Goal: Task Accomplishment & Management: Manage account settings

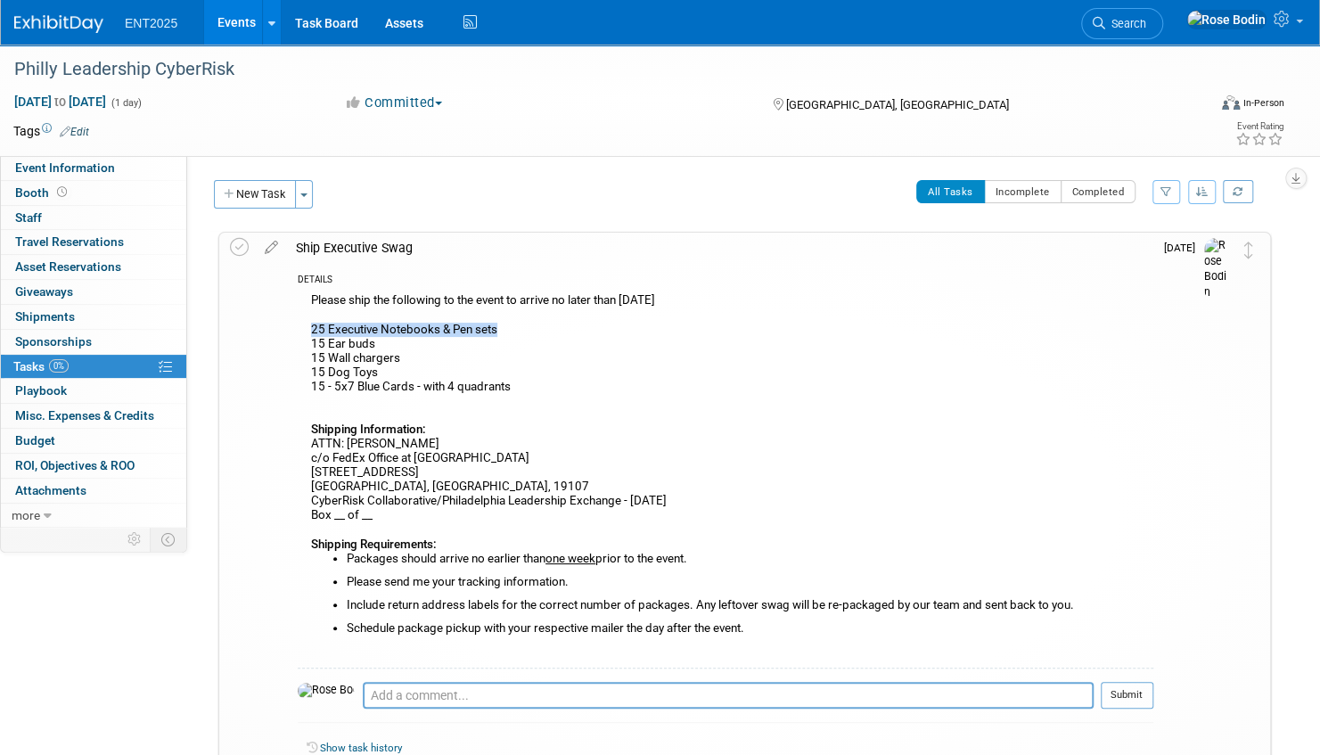
drag, startPoint x: 511, startPoint y: 328, endPoint x: 307, endPoint y: 325, distance: 204.2
click at [307, 325] on div "Please ship the following to the event to arrive no later than October 20th 25 …" at bounding box center [726, 478] width 856 height 378
click at [390, 348] on div "Please ship the following to the event to arrive no later than October 20th 25 …" at bounding box center [726, 478] width 856 height 378
drag, startPoint x: 408, startPoint y: 355, endPoint x: 303, endPoint y: 358, distance: 105.2
click at [303, 358] on div "Please ship the following to the event to arrive no later than [DATE] Executive…" at bounding box center [726, 478] width 856 height 378
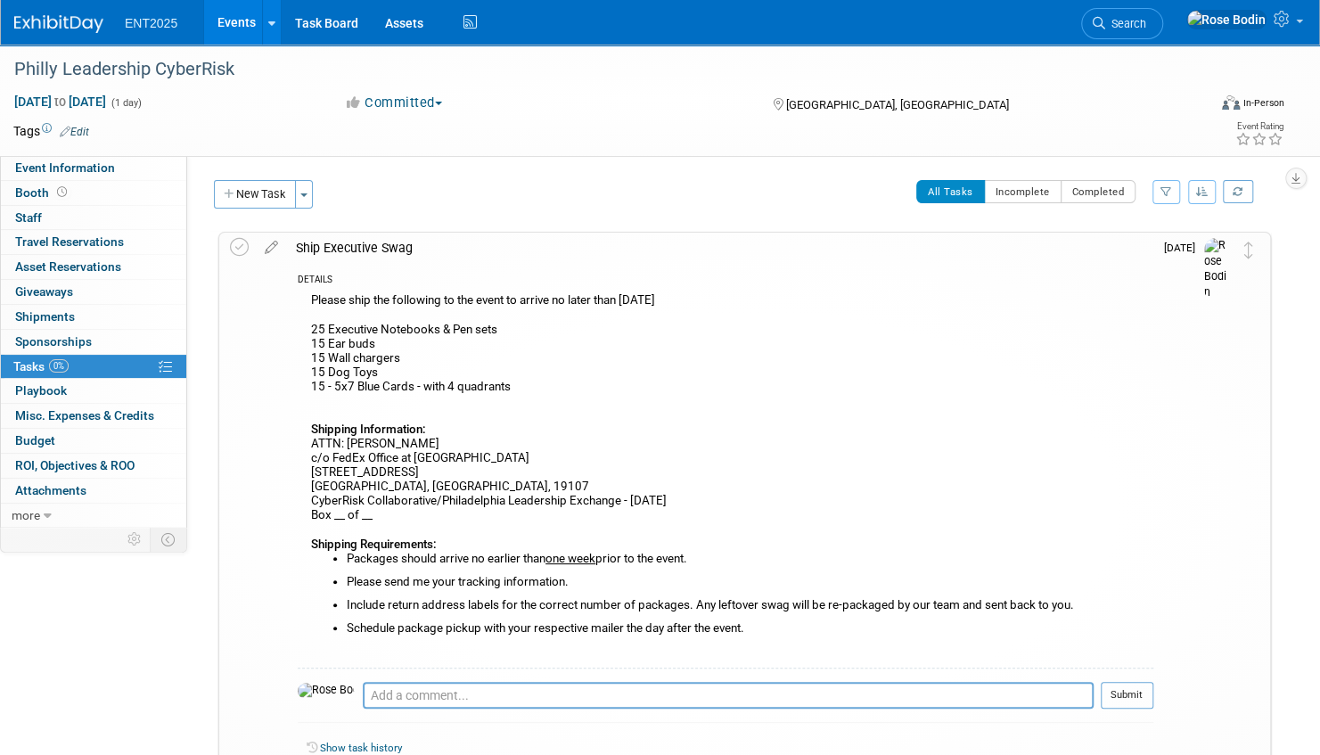
drag, startPoint x: 303, startPoint y: 358, endPoint x: 426, endPoint y: 356, distance: 123.0
click at [426, 356] on div "Please ship the following to the event to arrive no later than [DATE] Executive…" at bounding box center [726, 478] width 856 height 378
drag, startPoint x: 525, startPoint y: 387, endPoint x: 300, endPoint y: 390, distance: 225.6
click at [300, 390] on div "Please ship the following to the event to arrive no later than [DATE] Executive…" at bounding box center [726, 478] width 856 height 378
click at [528, 388] on div "Please ship the following to the event to arrive no later than [DATE] Executive…" at bounding box center [726, 478] width 856 height 378
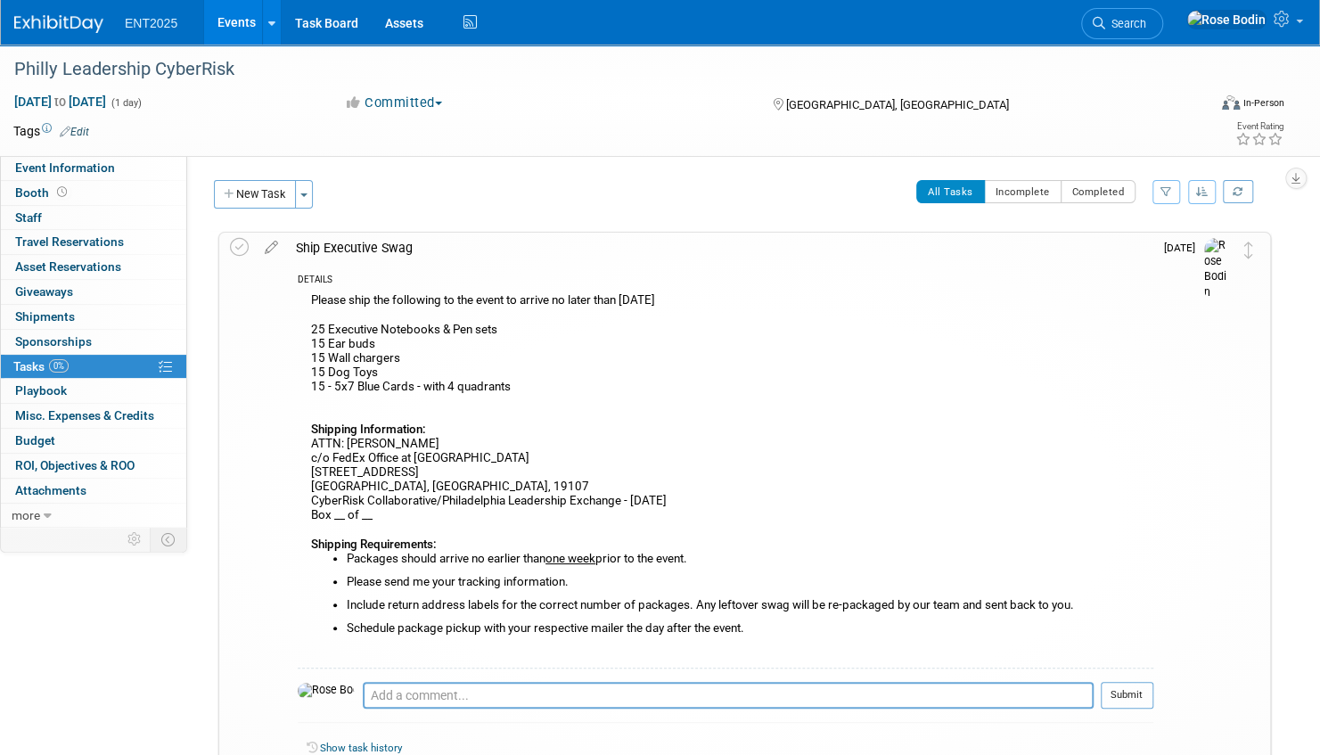
click at [538, 385] on div "Please ship the following to the event to arrive no later than [DATE] Executive…" at bounding box center [726, 478] width 856 height 378
drag, startPoint x: 520, startPoint y: 384, endPoint x: 304, endPoint y: 389, distance: 215.8
click at [304, 389] on div "Please ship the following to the event to arrive no later than [DATE] Executive…" at bounding box center [726, 478] width 856 height 378
click at [517, 387] on div "Please ship the following to the event to arrive no later than [DATE] Executive…" at bounding box center [726, 478] width 856 height 378
drag, startPoint x: 533, startPoint y: 388, endPoint x: 301, endPoint y: 391, distance: 231.8
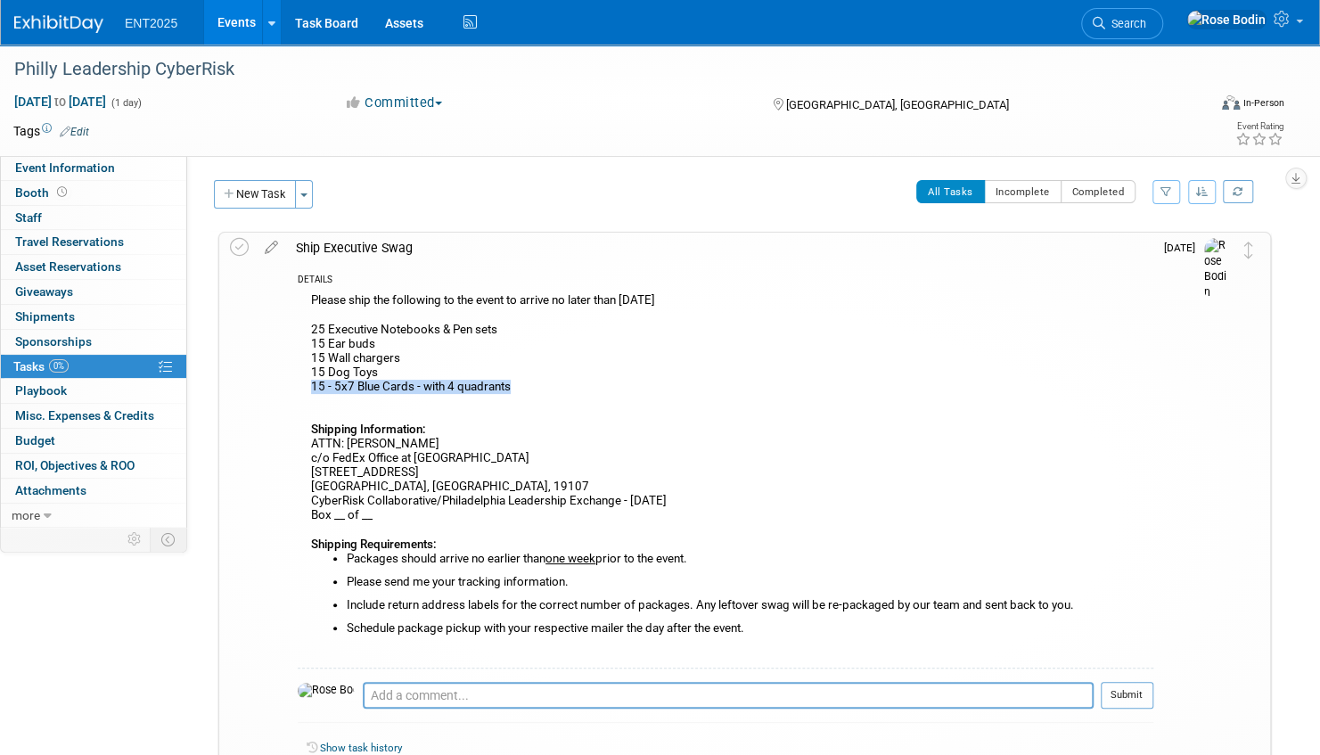
click at [301, 391] on div "Please ship the following to the event to arrive no later than [DATE] Executive…" at bounding box center [726, 478] width 856 height 378
click at [612, 405] on div "Please ship the following to the event to arrive no later than [DATE] Executive…" at bounding box center [726, 478] width 856 height 378
drag, startPoint x: 540, startPoint y: 386, endPoint x: 300, endPoint y: 389, distance: 240.7
click at [300, 389] on div "Please ship the following to the event to arrive no later than [DATE] Executive…" at bounding box center [726, 478] width 856 height 378
click at [521, 389] on div "Please ship the following to the event to arrive no later than [DATE] Executive…" at bounding box center [726, 478] width 856 height 378
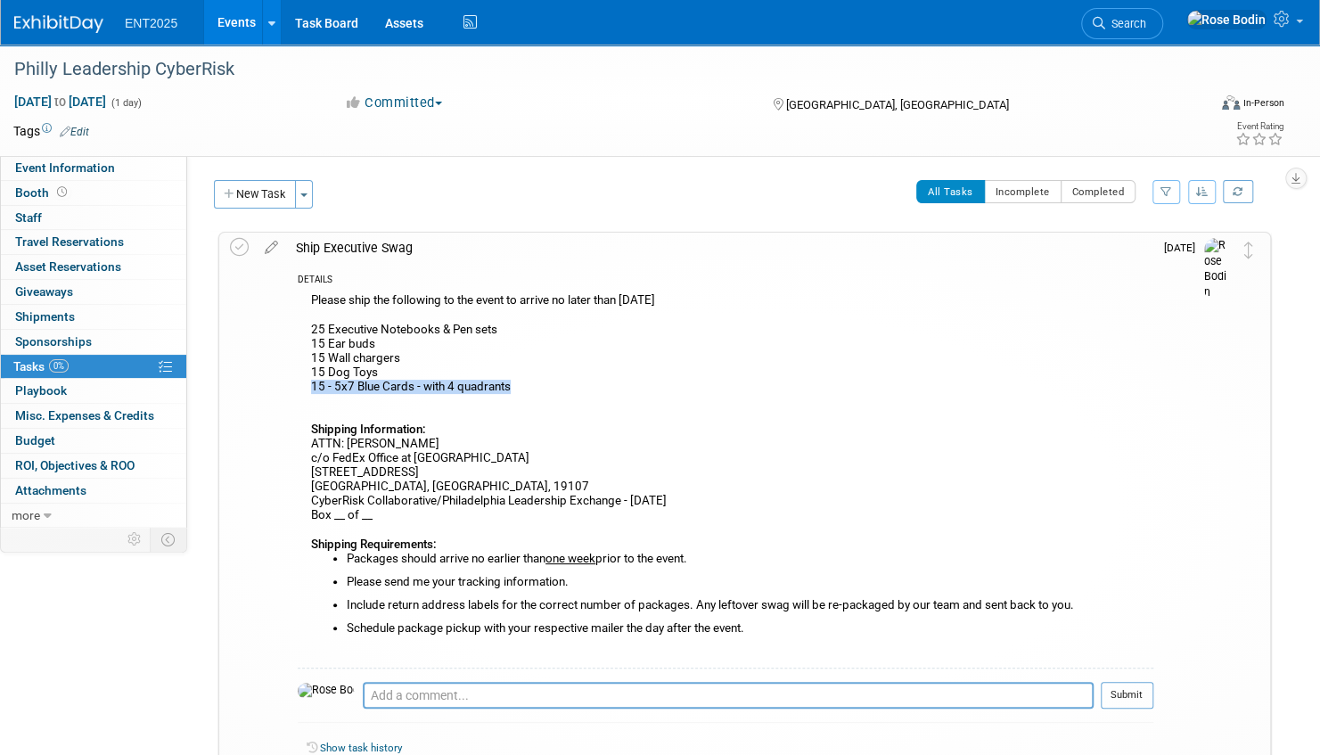
click at [528, 386] on div "Please ship the following to the event to arrive no later than [DATE] Executive…" at bounding box center [726, 478] width 856 height 378
drag, startPoint x: 508, startPoint y: 332, endPoint x: 406, endPoint y: 369, distance: 108.3
click at [406, 369] on div "Please ship the following to the event to arrive no later than [DATE] Executive…" at bounding box center [726, 478] width 856 height 378
click at [747, 508] on div "Please ship the following to the event to arrive no later than [DATE] Executive…" at bounding box center [726, 478] width 856 height 378
click at [765, 627] on li "Schedule package pickup with your respective mailer the day after the event." at bounding box center [750, 628] width 807 height 14
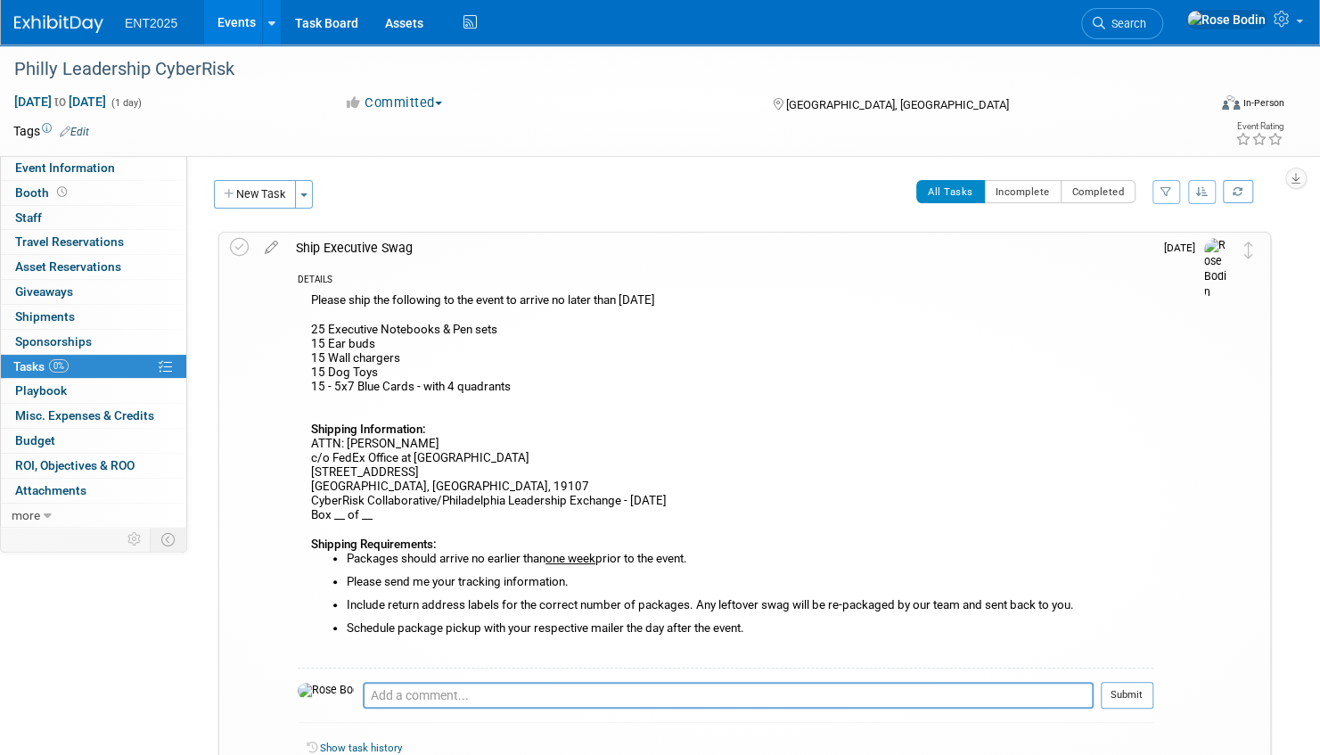
drag, startPoint x: 759, startPoint y: 628, endPoint x: 346, endPoint y: 624, distance: 413.6
click at [347, 624] on li "Schedule package pickup with your respective mailer the day after the event." at bounding box center [750, 628] width 807 height 14
click at [788, 626] on li "Schedule package pickup with your respective mailer the day after the event." at bounding box center [750, 628] width 807 height 14
click at [472, 440] on div "Please ship the following to the event to arrive no later than [DATE] Executive…" at bounding box center [726, 478] width 856 height 378
click at [532, 386] on div "Please ship the following to the event to arrive no later than [DATE] Executive…" at bounding box center [726, 478] width 856 height 378
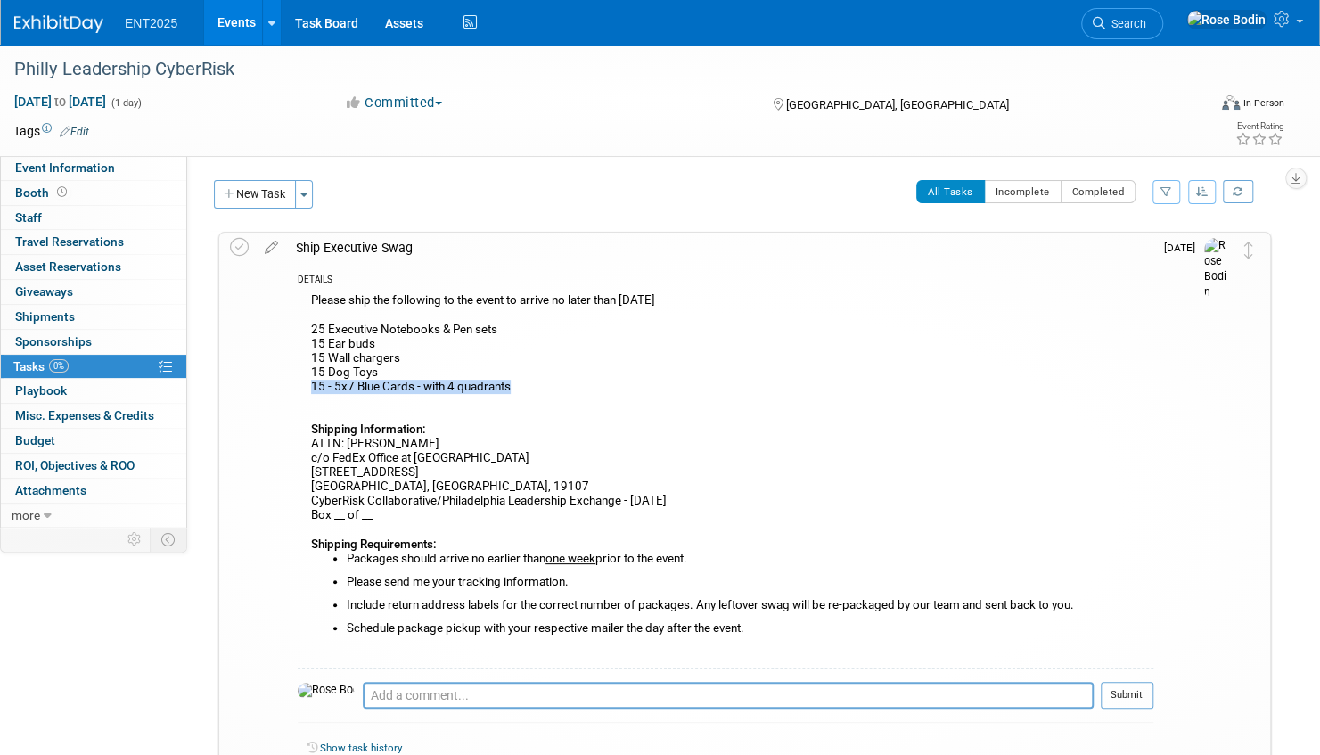
drag, startPoint x: 532, startPoint y: 386, endPoint x: 308, endPoint y: 387, distance: 223.7
click at [308, 387] on div "Please ship the following to the event to arrive no later than [DATE] Executive…" at bounding box center [726, 478] width 856 height 378
click at [623, 397] on div "Please ship the following to the event to arrive no later than [DATE] Executive…" at bounding box center [726, 478] width 856 height 378
click at [244, 18] on link "Events" at bounding box center [236, 22] width 65 height 45
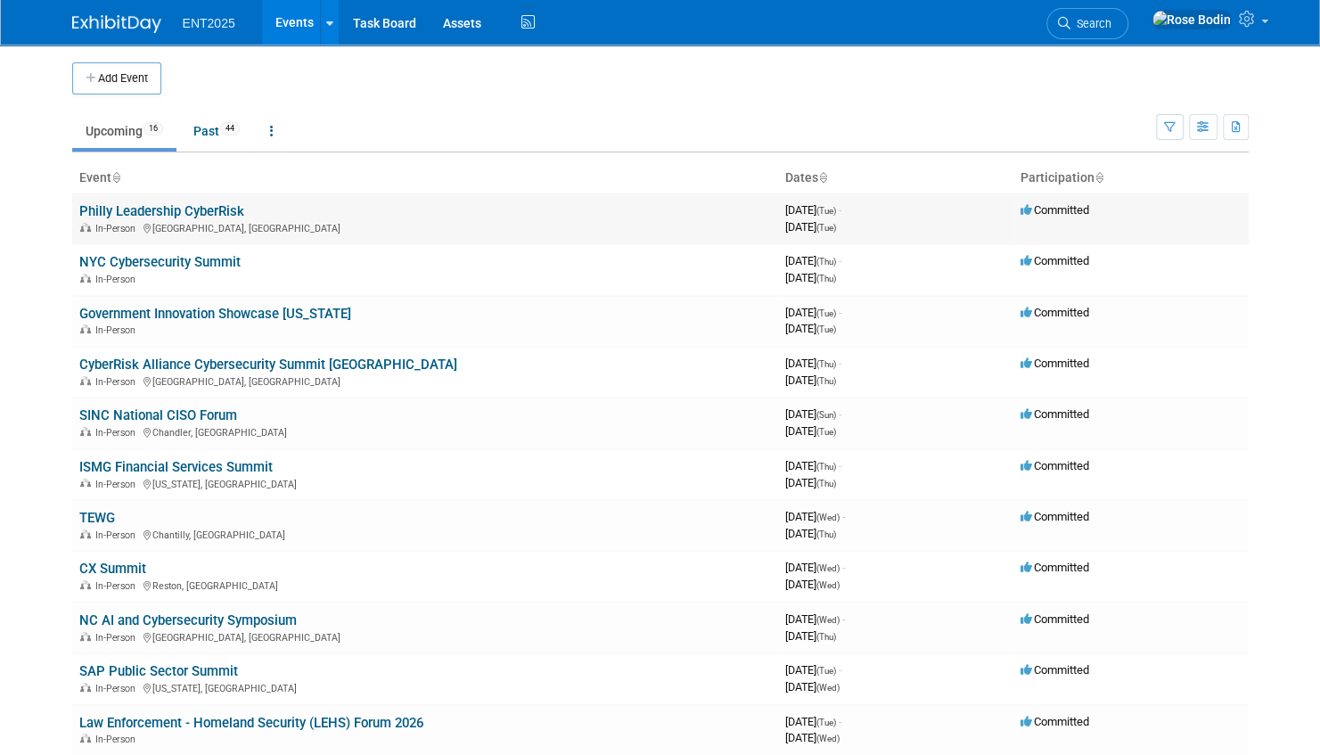
click at [185, 214] on link "Philly Leadership CyberRisk" at bounding box center [161, 211] width 165 height 16
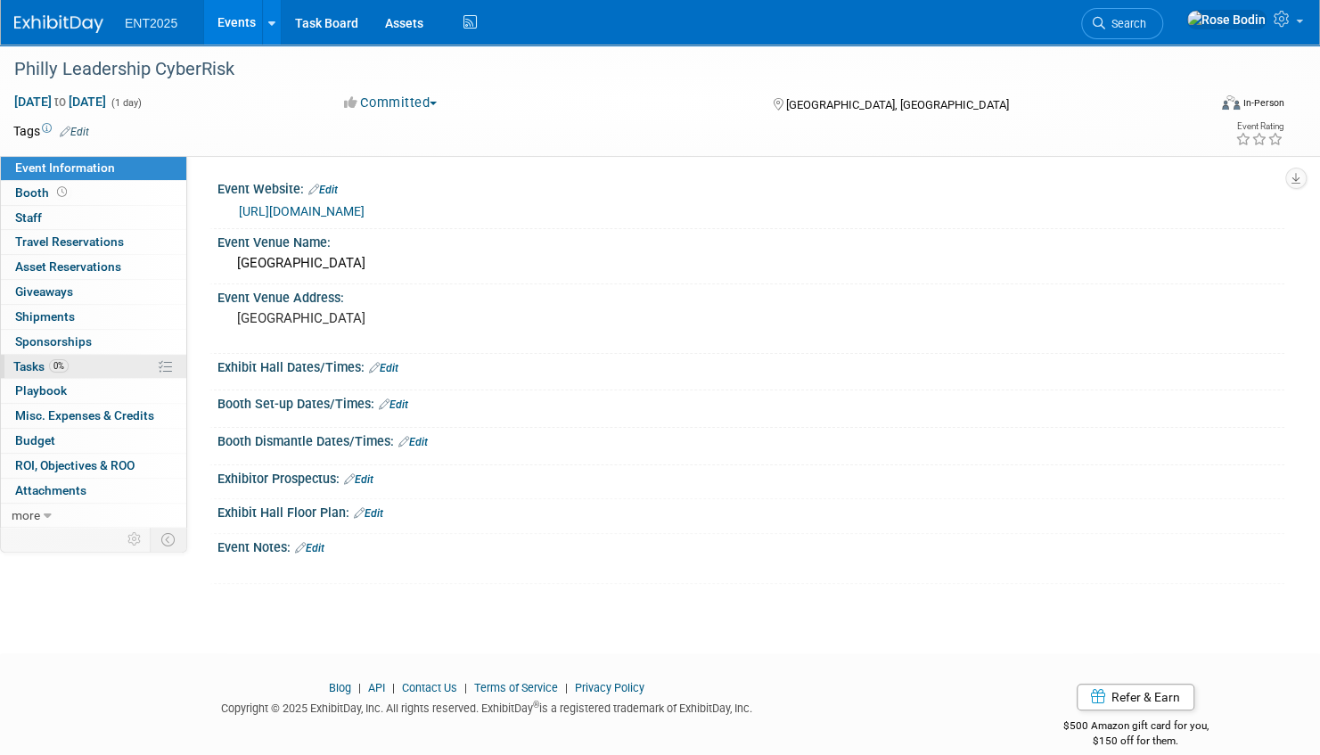
click at [116, 365] on link "0% Tasks 0%" at bounding box center [93, 367] width 185 height 24
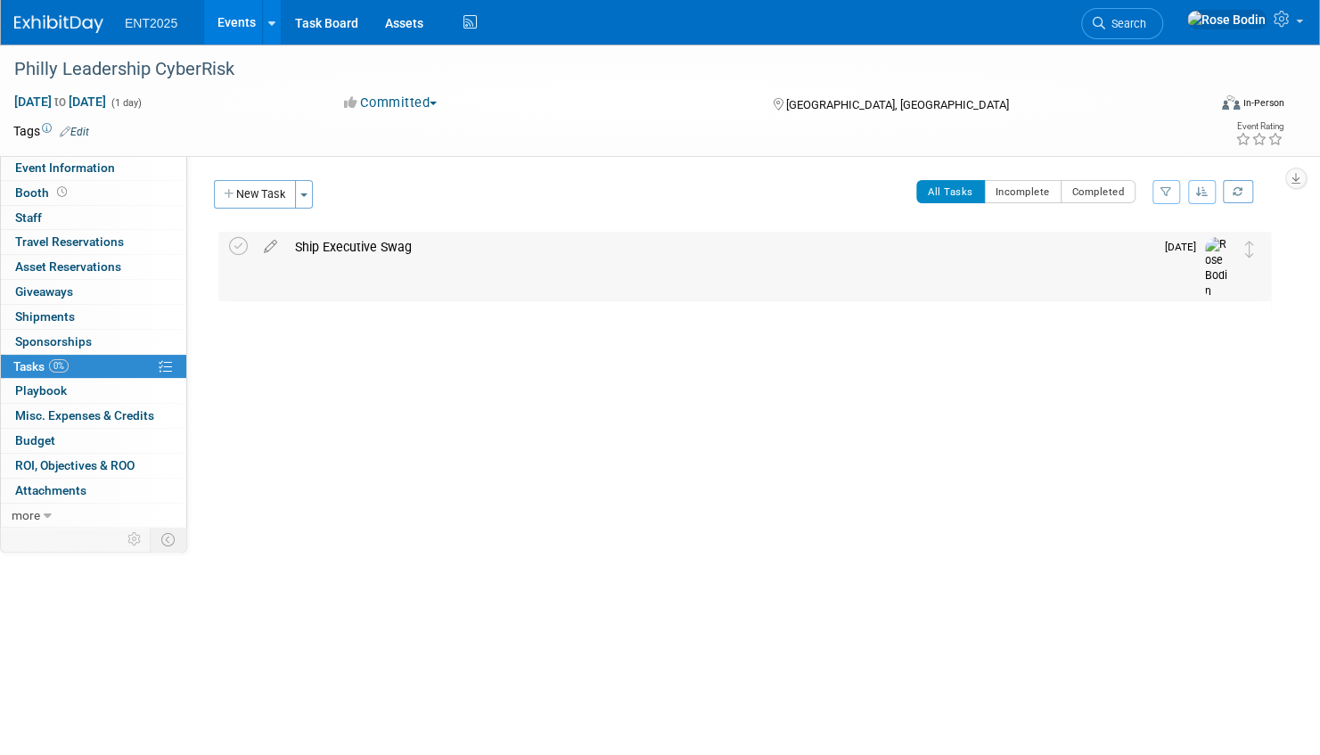
click at [562, 242] on div "Ship Executive Swag" at bounding box center [720, 247] width 868 height 30
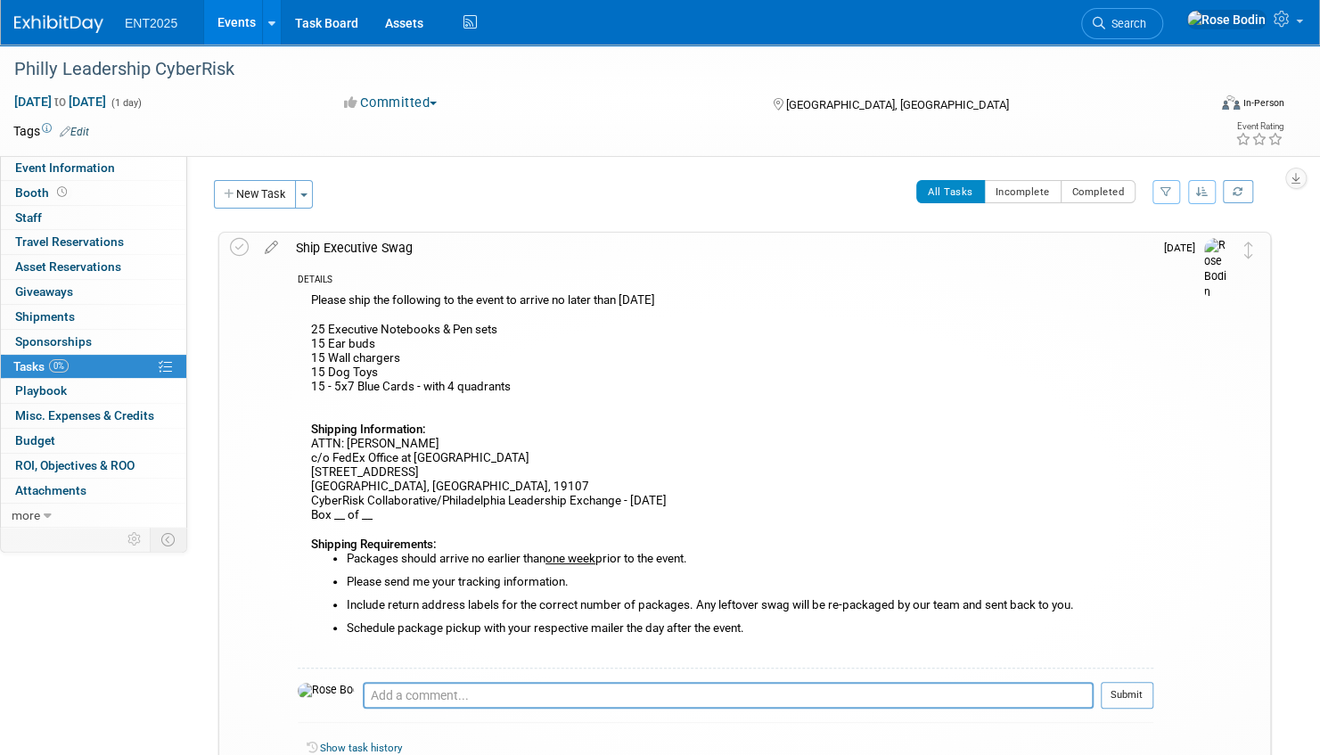
click at [230, 16] on link "Events" at bounding box center [236, 22] width 65 height 45
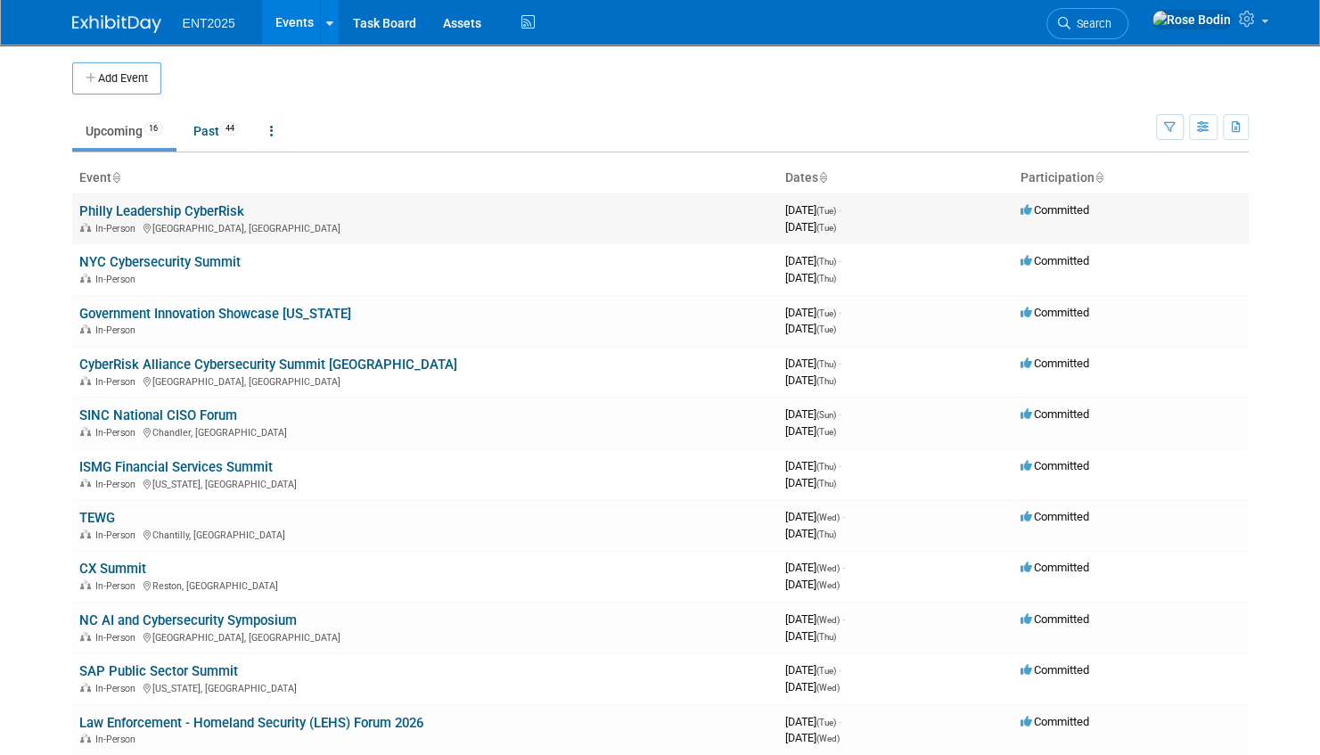
click at [209, 204] on link "Philly Leadership CyberRisk" at bounding box center [161, 211] width 165 height 16
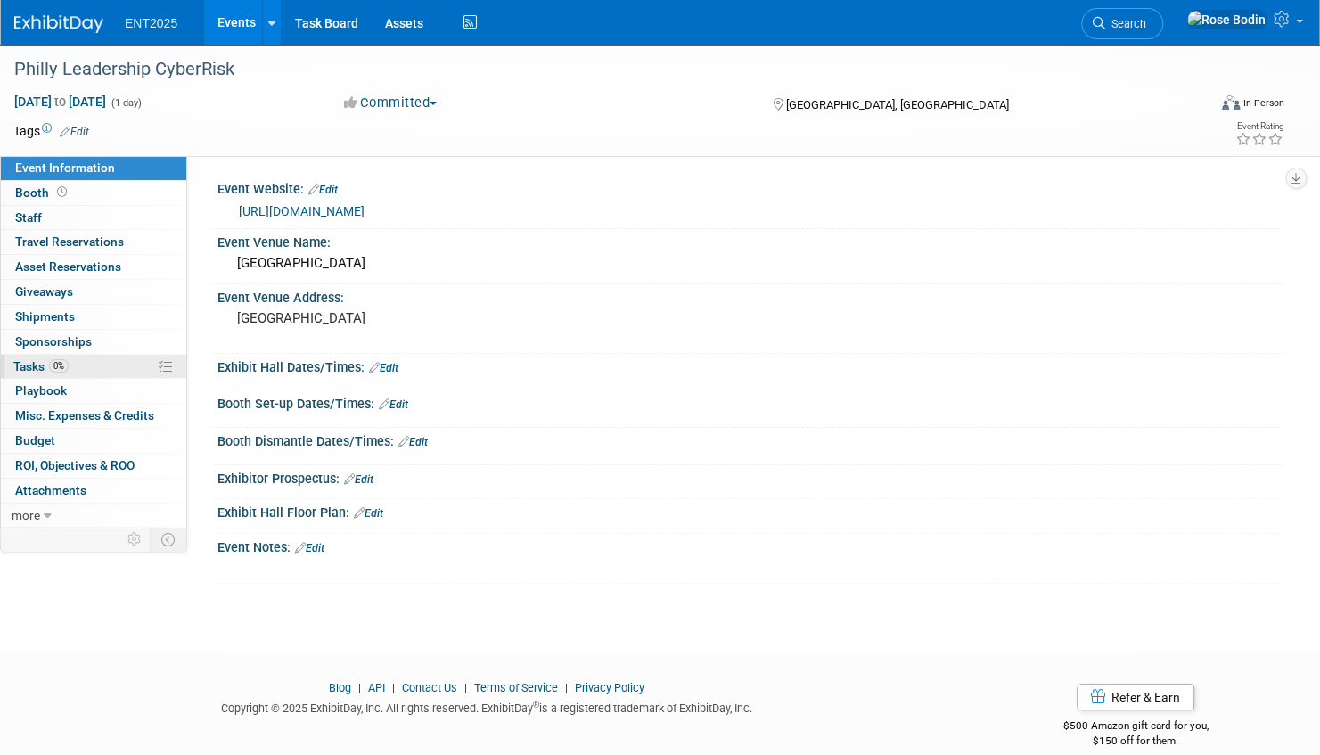
click at [103, 367] on link "0% Tasks 0%" at bounding box center [93, 367] width 185 height 24
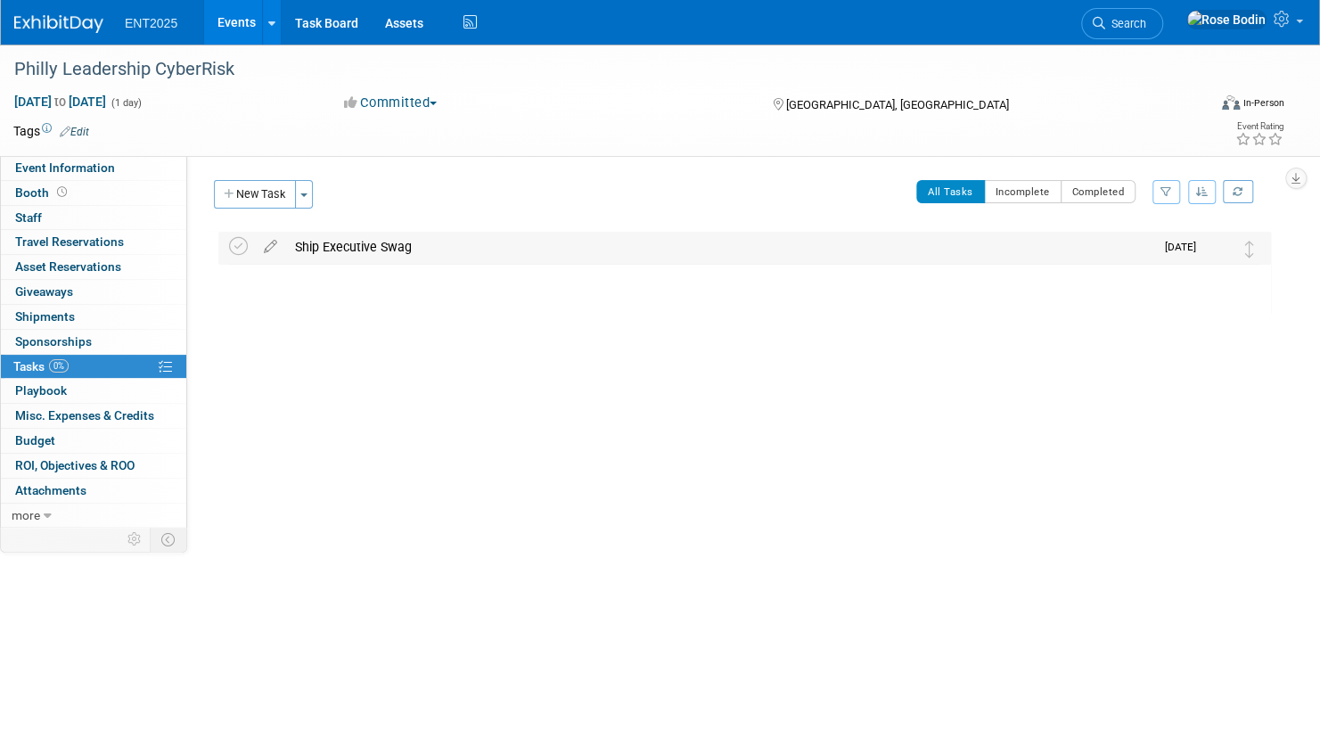
click at [367, 244] on div "Ship Executive Swag" at bounding box center [720, 247] width 868 height 30
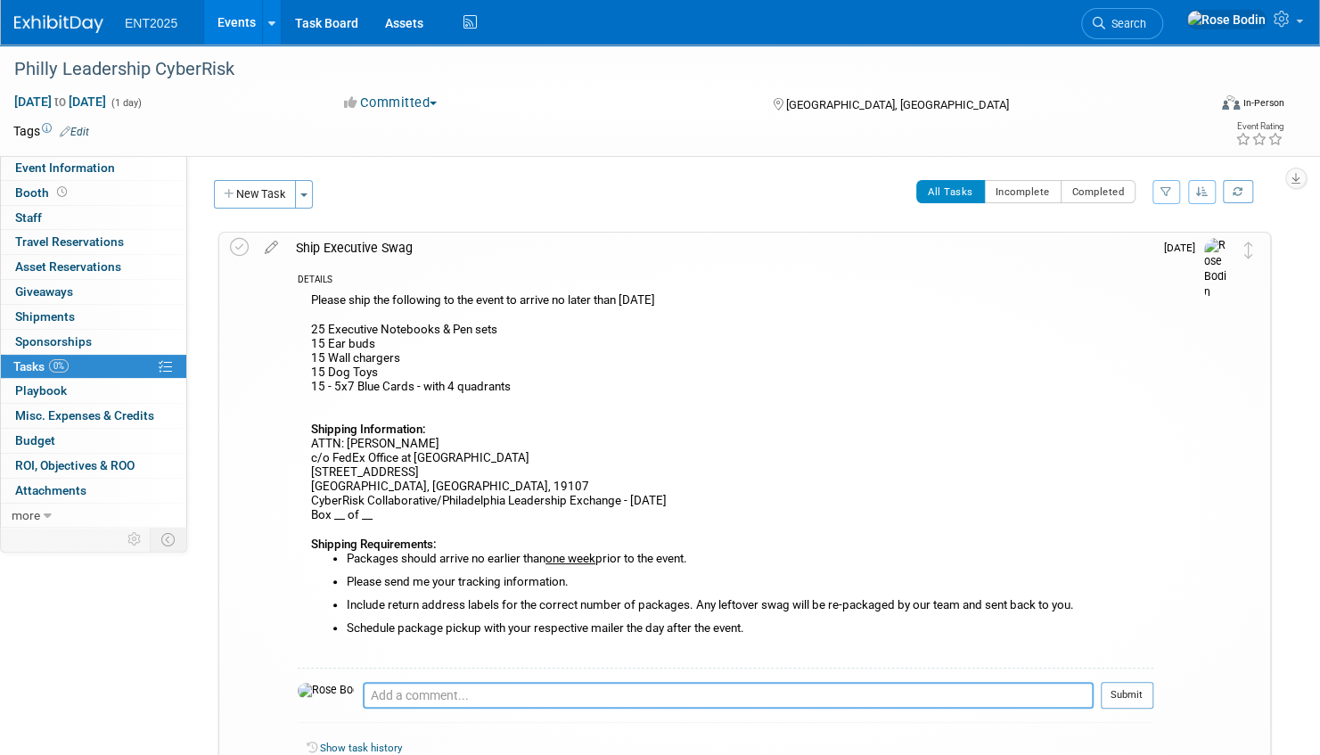
click at [432, 694] on textarea at bounding box center [728, 695] width 731 height 27
type textarea "New list: 25 Books & Pens, 15 Wall & cable chargers, 15 Dog Toys. Tracking to f…"
click at [1123, 689] on button "Submit" at bounding box center [1127, 695] width 53 height 27
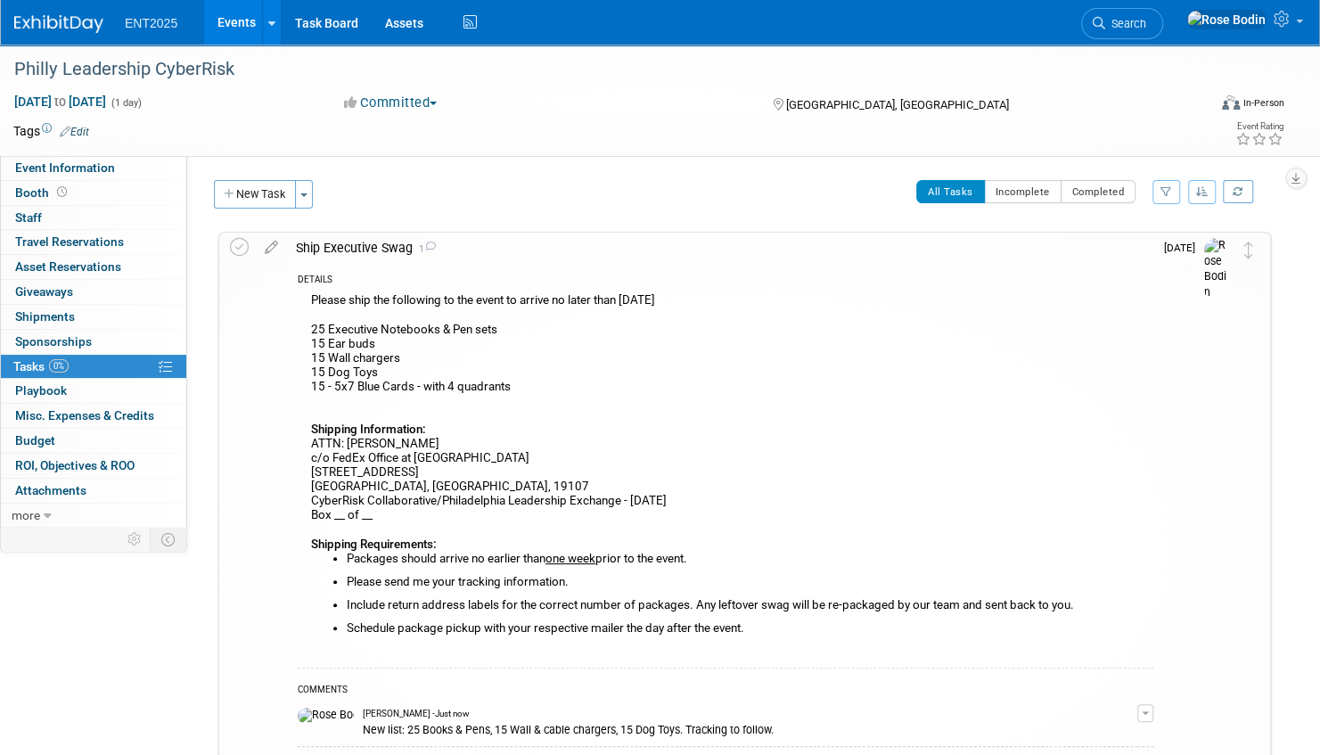
drag, startPoint x: 431, startPoint y: 442, endPoint x: 346, endPoint y: 444, distance: 85.6
click at [346, 444] on div "Please ship the following to the event to arrive no later than [DATE] Executive…" at bounding box center [726, 478] width 856 height 378
copy div "[PERSON_NAME]"
click at [494, 408] on div "Please ship the following to the event to arrive no later than [DATE] Executive…" at bounding box center [726, 478] width 856 height 378
drag, startPoint x: 587, startPoint y: 456, endPoint x: 310, endPoint y: 462, distance: 277.3
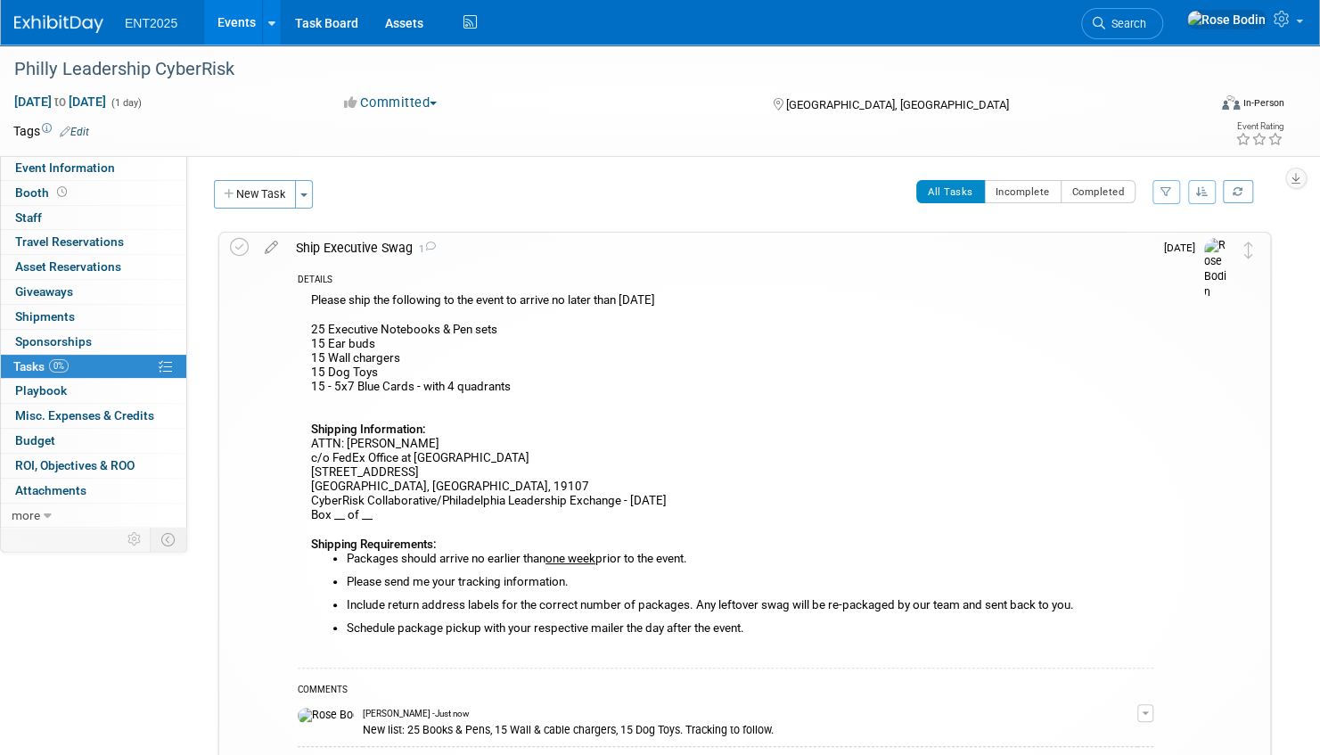
click at [310, 462] on div "Please ship the following to the event to arrive no later than [DATE] Executive…" at bounding box center [726, 478] width 856 height 378
copy div "c/o FedEx Office at [GEOGRAPHIC_DATA]"
drag, startPoint x: 461, startPoint y: 473, endPoint x: 355, endPoint y: 473, distance: 106.1
click at [355, 473] on div "Please ship the following to the event to arrive no later than [DATE] Executive…" at bounding box center [726, 478] width 856 height 378
copy div "[STREET_ADDRESS]"
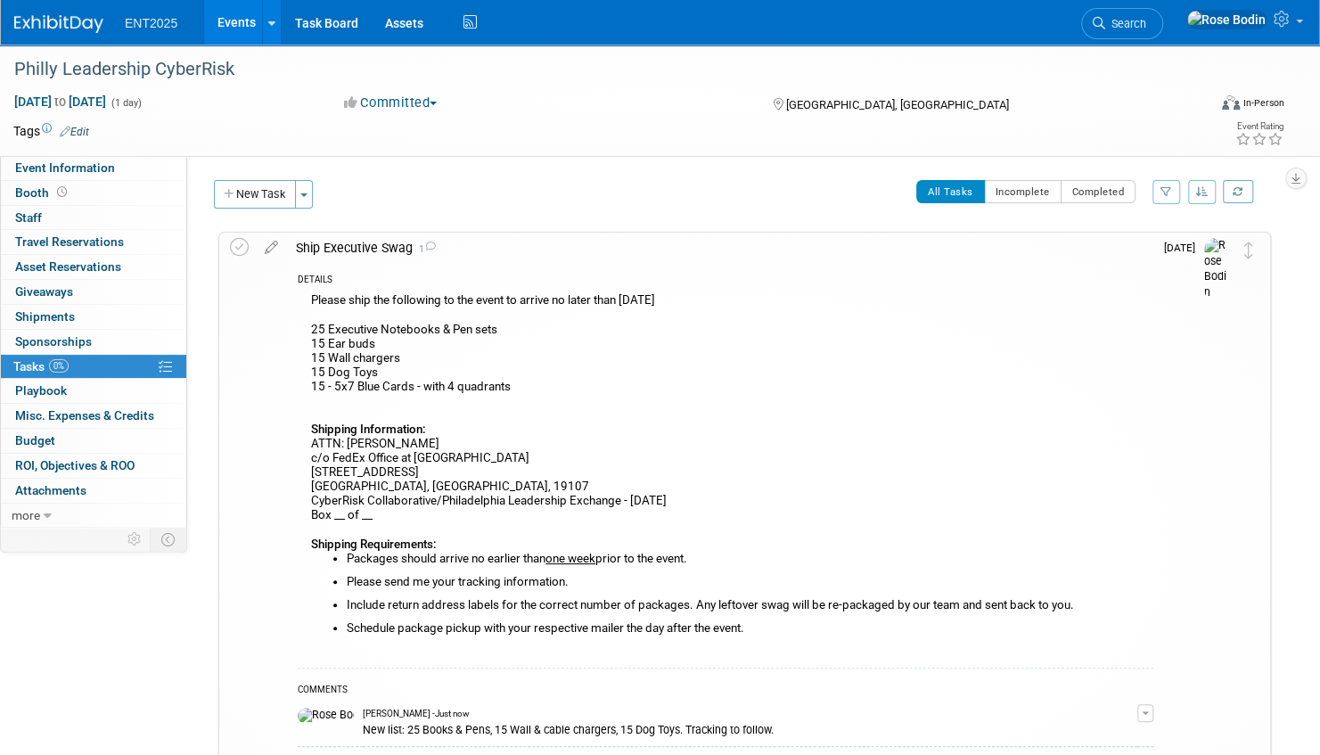
drag, startPoint x: 701, startPoint y: 497, endPoint x: 314, endPoint y: 496, distance: 386.9
click at [314, 496] on div "Please ship the following to the event to arrive no later than [DATE] Executive…" at bounding box center [726, 478] width 856 height 378
copy div "CyberRisk Collaborative/Philadelphia Leadership Exchange - [DATE]"
drag, startPoint x: 472, startPoint y: 472, endPoint x: 346, endPoint y: 470, distance: 126.6
click at [346, 470] on div "Please ship the following to the event to arrive no later than [DATE] Executive…" at bounding box center [726, 478] width 856 height 378
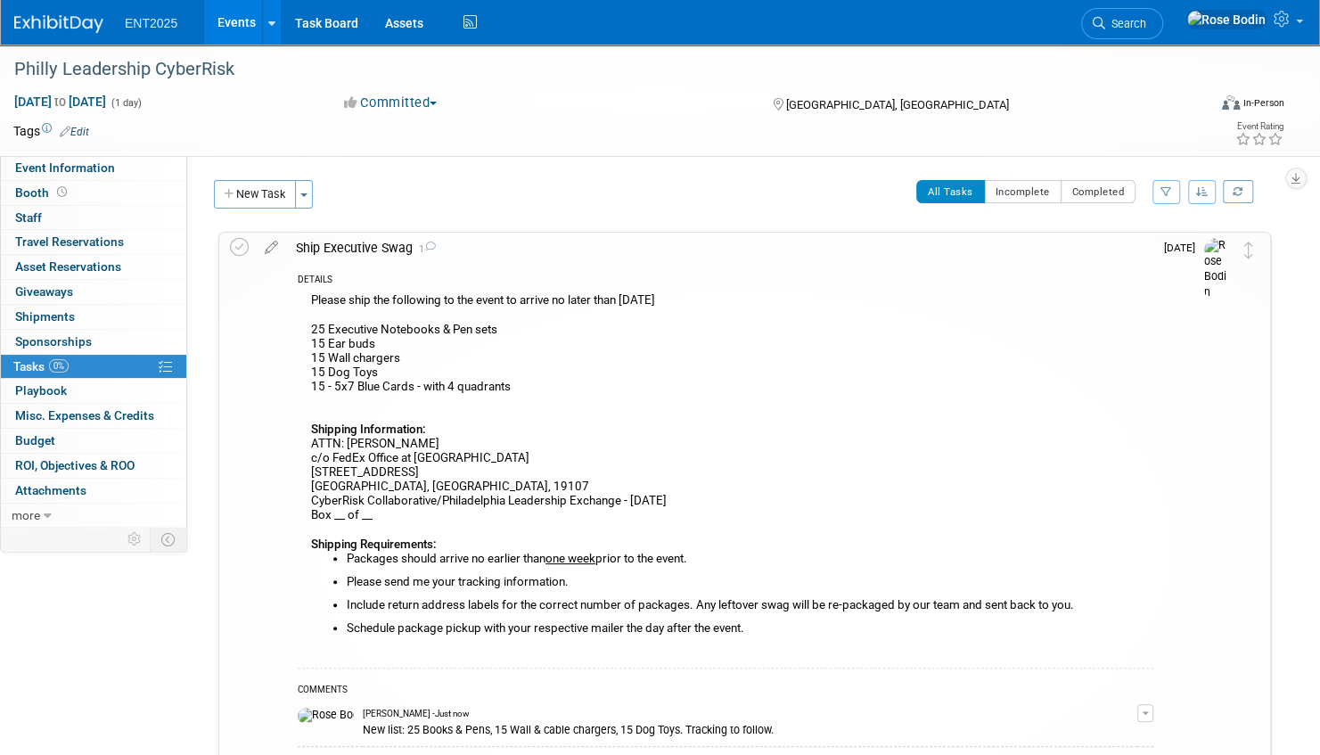
copy div "[STREET_ADDRESS]"
click at [747, 482] on div "Please ship the following to the event to arrive no later than [DATE] Executive…" at bounding box center [726, 478] width 856 height 378
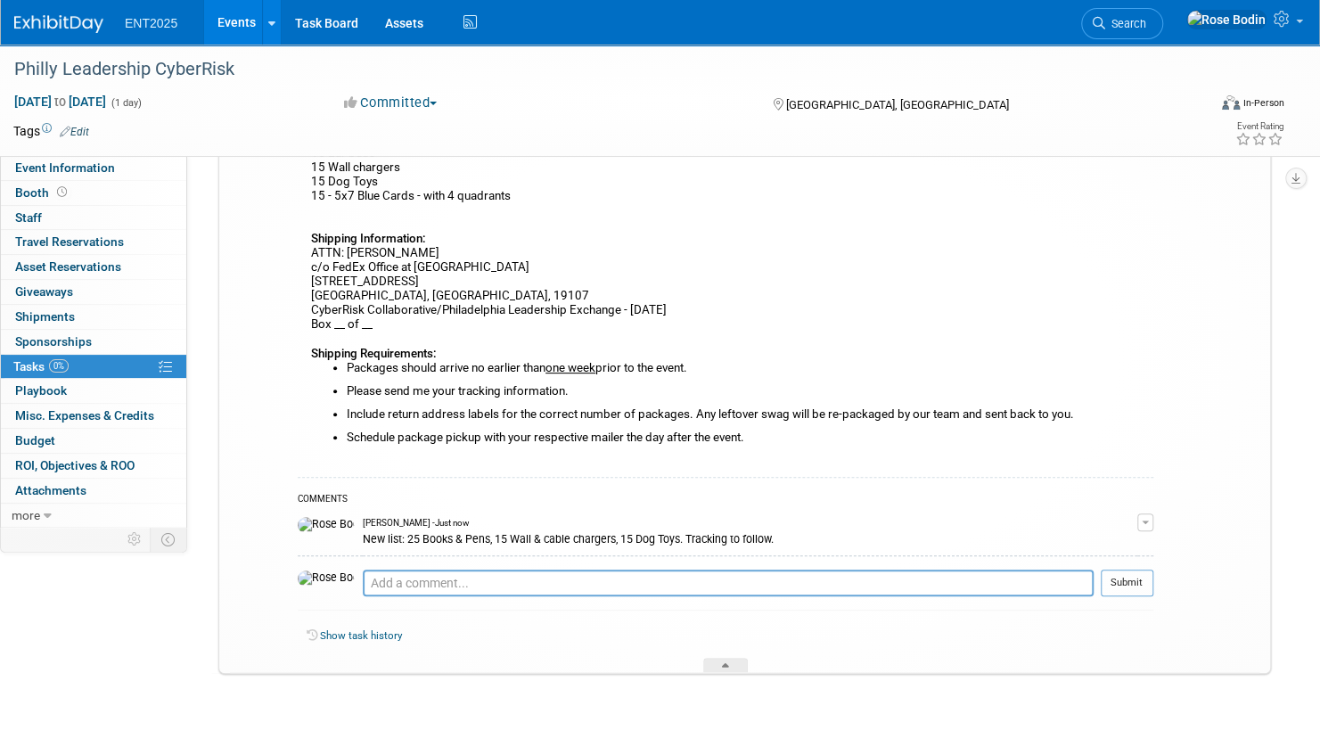
scroll to position [217, 0]
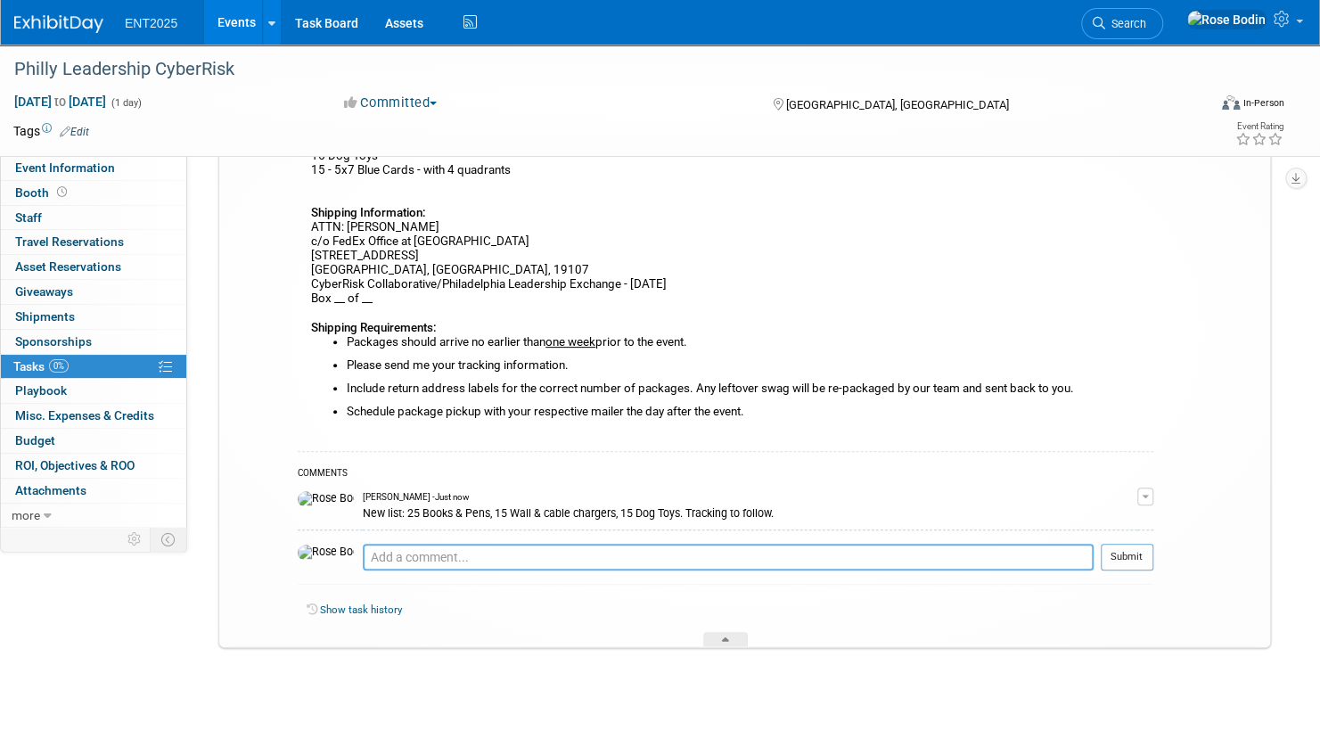
click at [720, 550] on textarea at bounding box center [728, 557] width 731 height 27
click at [711, 554] on textarea at bounding box center [728, 557] width 731 height 27
paste textarea "[PERSON_NAME] <[PERSON_NAME][EMAIL_ADDRESS][PERSON_NAME][DOMAIN_NAME]>"
type textarea "[PERSON_NAME] <[PERSON_NAME][EMAIL_ADDRESS][PERSON_NAME][DOMAIN_NAME]>"
click at [1121, 551] on button "Submit" at bounding box center [1127, 557] width 53 height 27
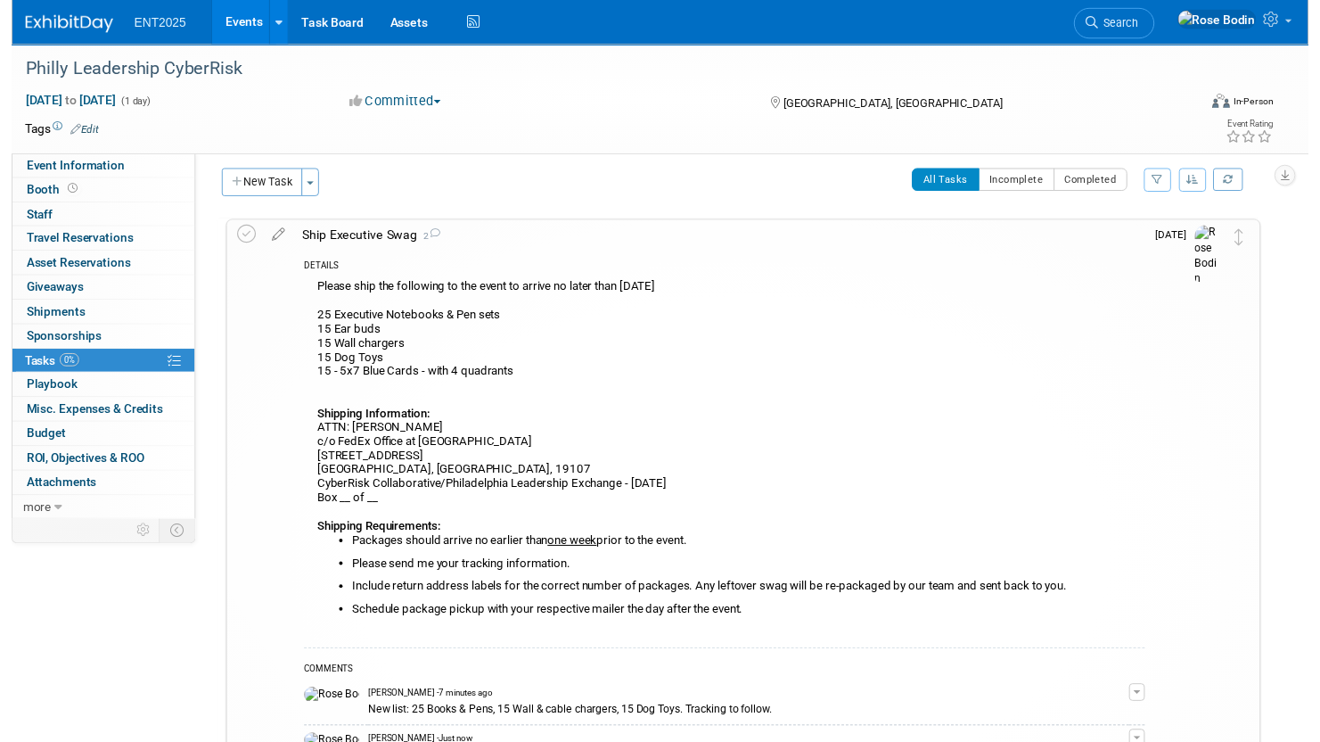
scroll to position [0, 0]
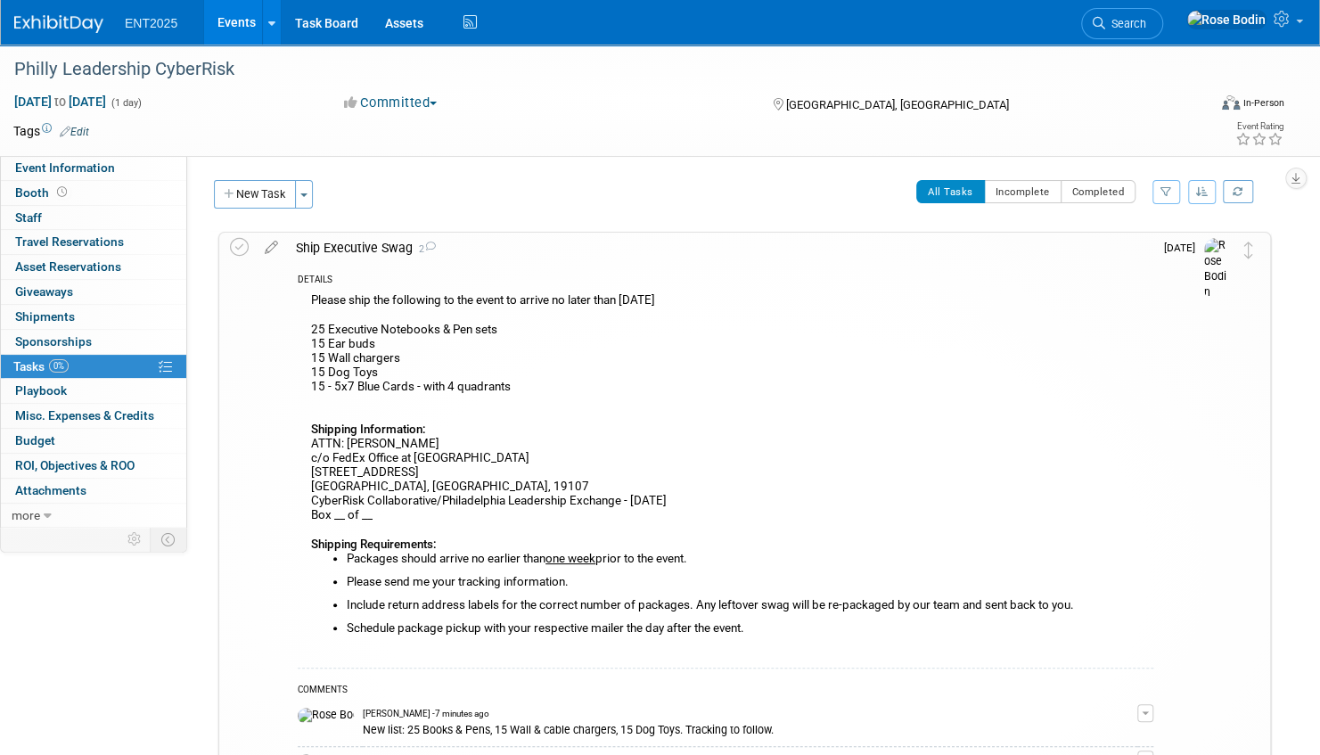
click at [265, 244] on icon at bounding box center [271, 244] width 31 height 22
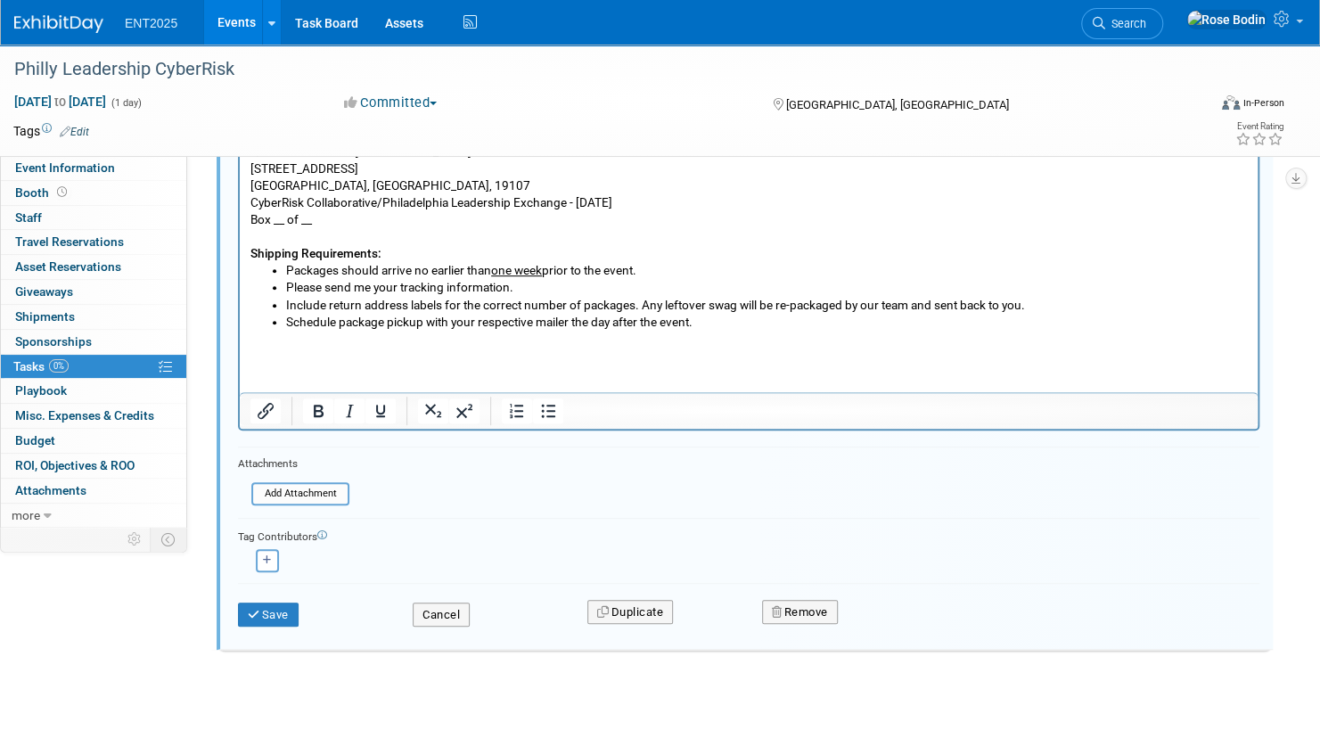
scroll to position [443, 0]
click at [329, 487] on input "file" at bounding box center [257, 491] width 182 height 20
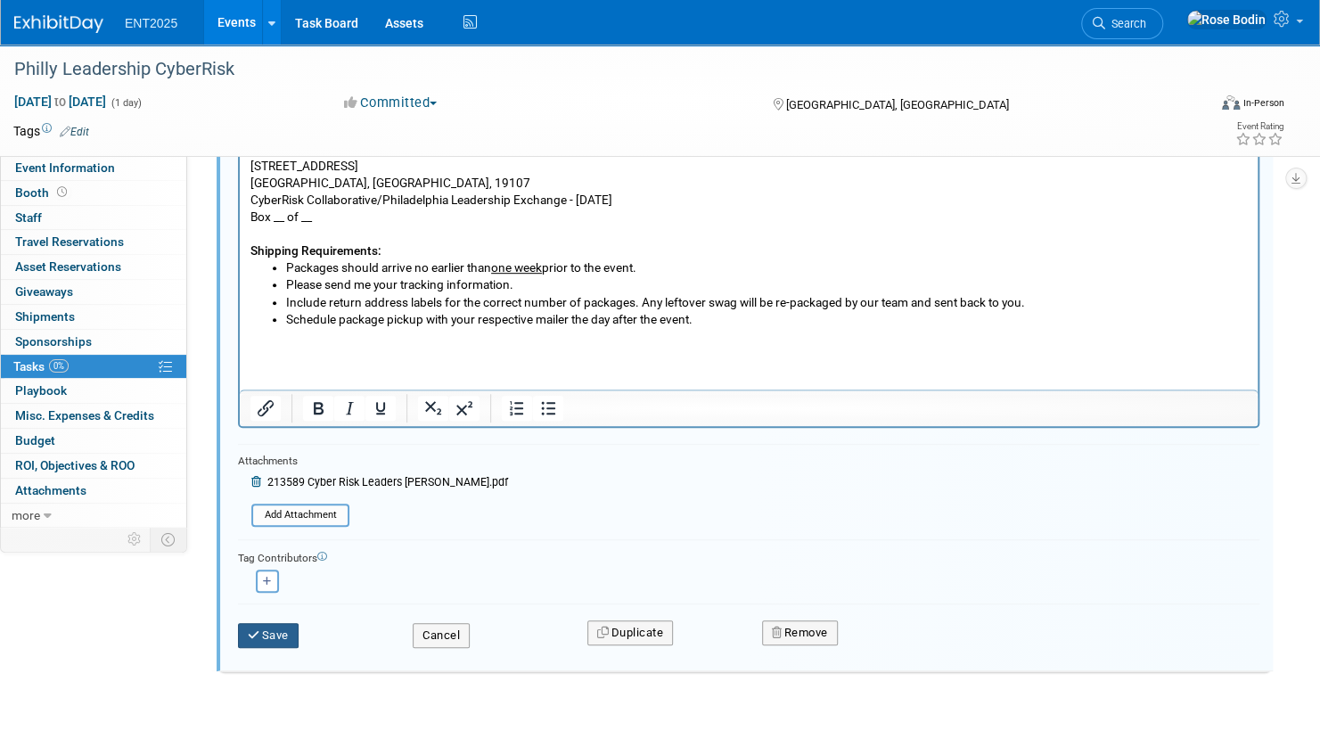
click at [273, 631] on button "Save" at bounding box center [268, 635] width 61 height 25
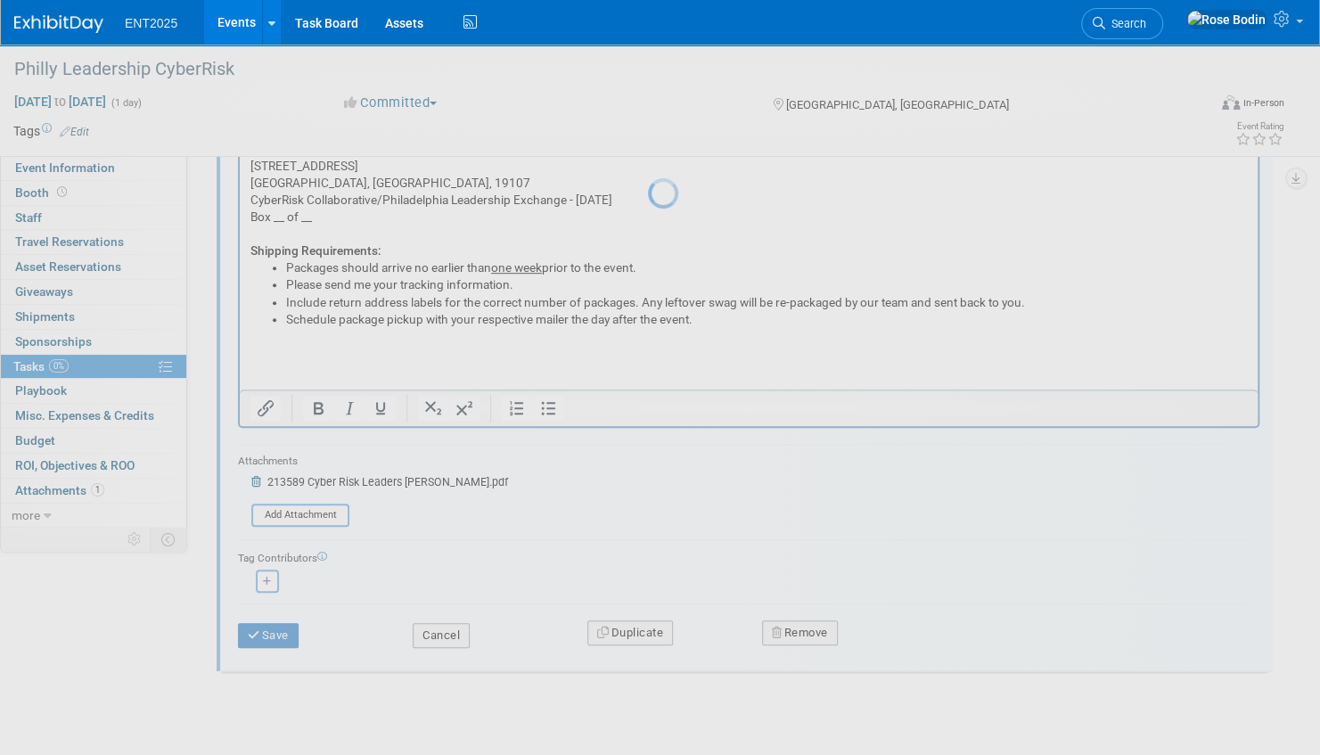
scroll to position [323, 0]
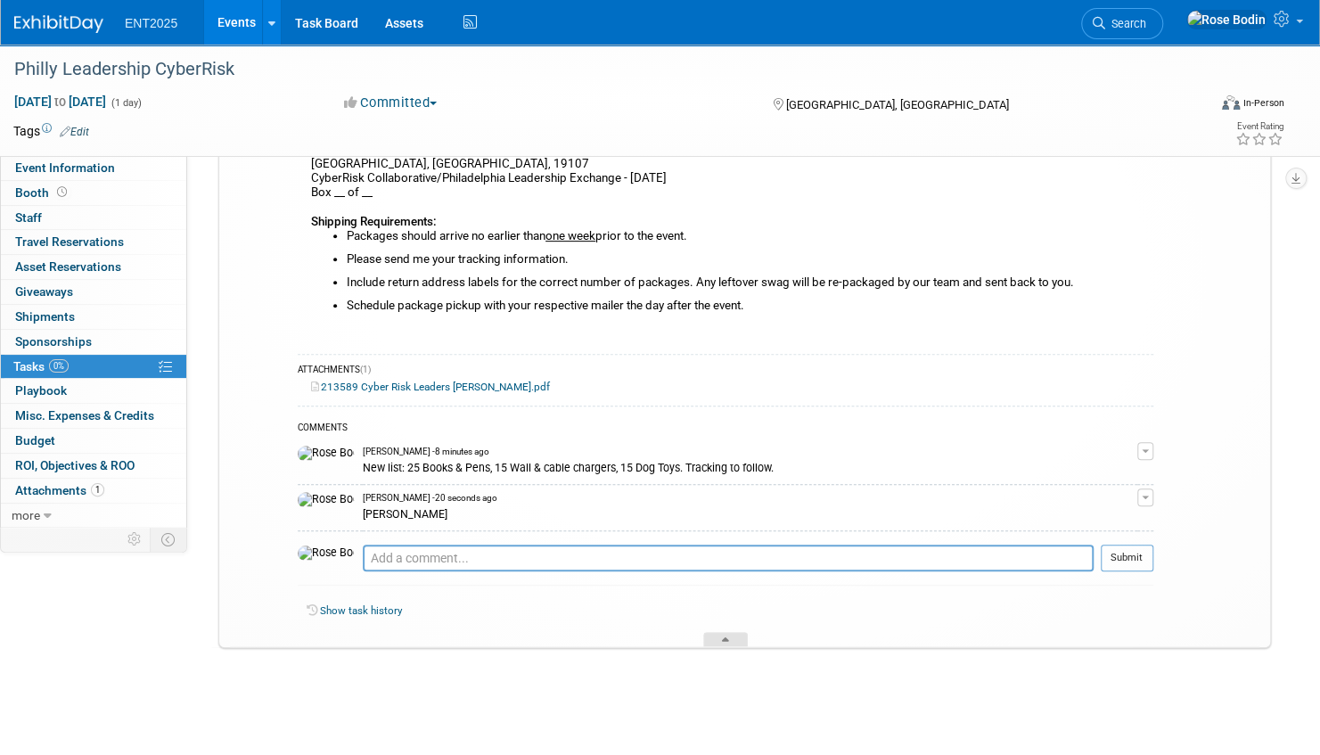
click at [725, 637] on icon at bounding box center [725, 642] width 7 height 11
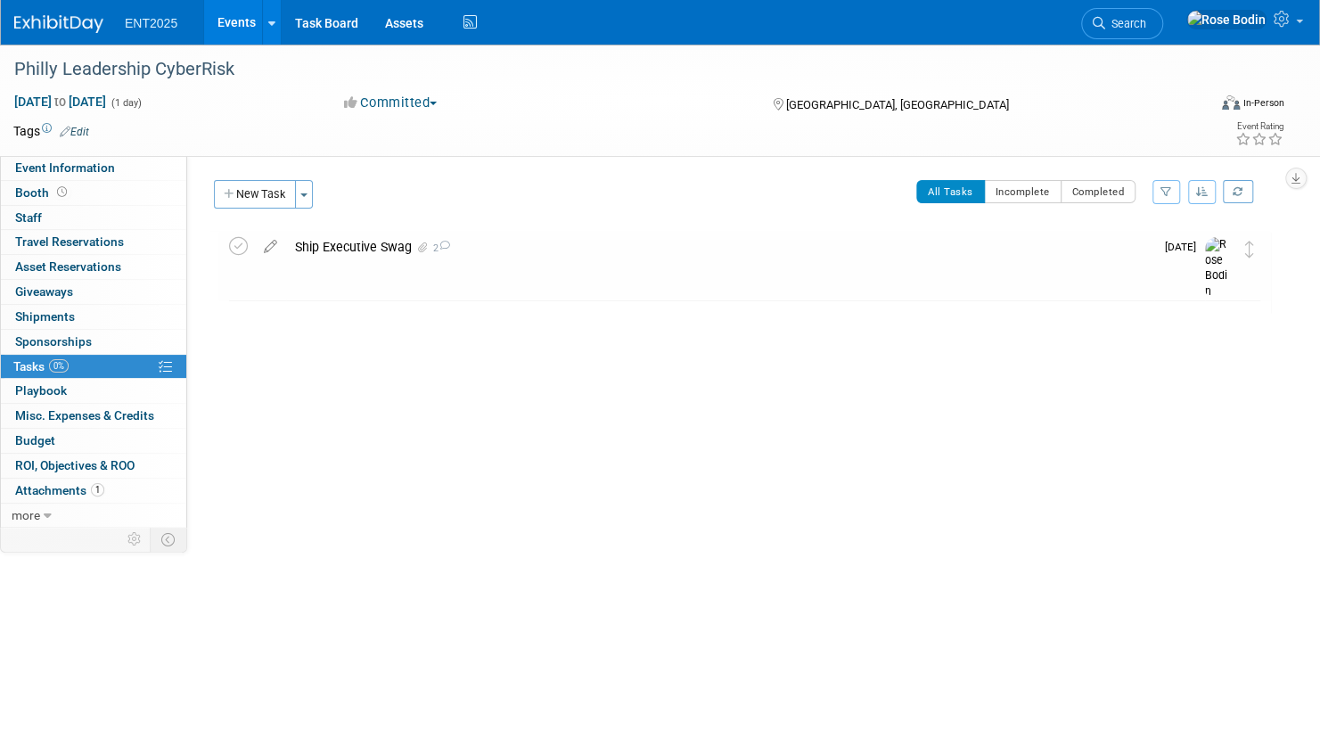
scroll to position [0, 0]
